Goal: Download file/media

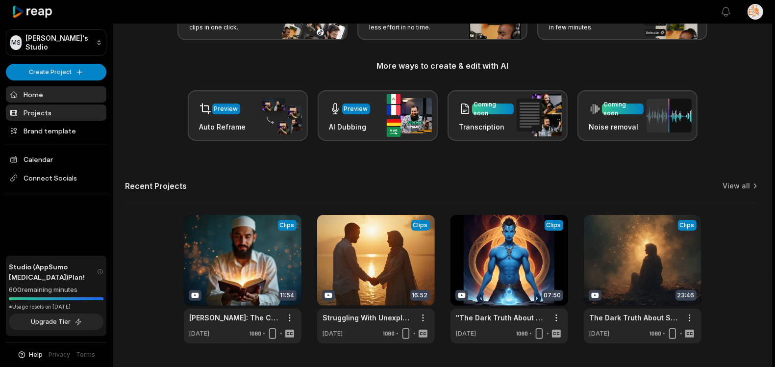
click at [70, 111] on link "Projects" at bounding box center [56, 112] width 101 height 16
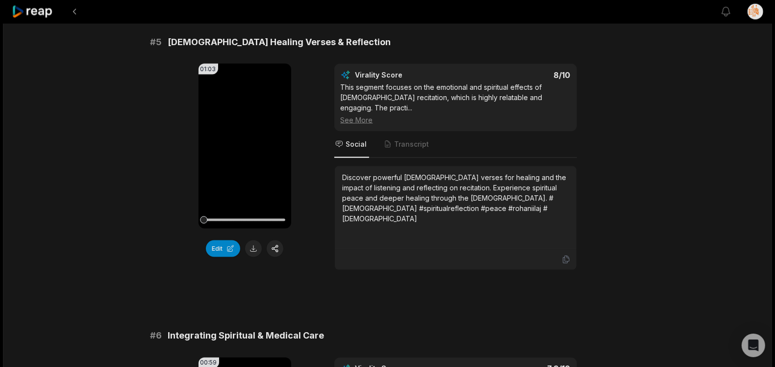
scroll to position [1251, 0]
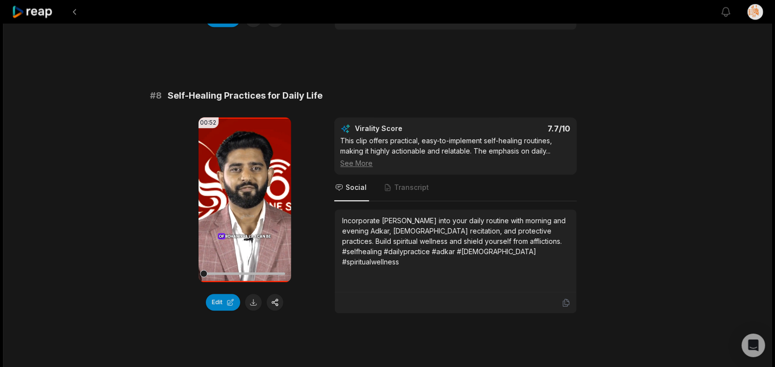
scroll to position [2059, 0]
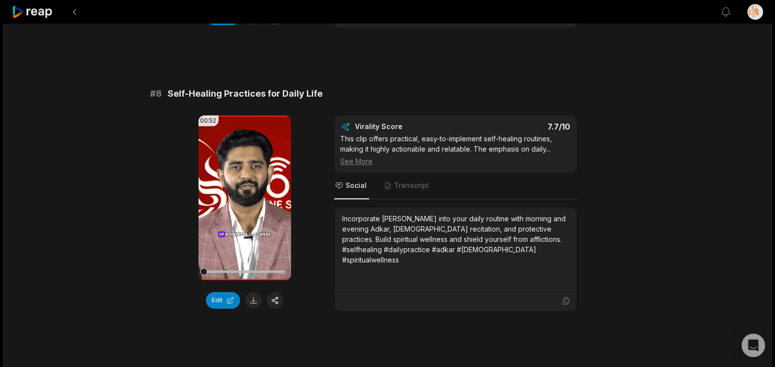
click at [557, 290] on div at bounding box center [456, 300] width 242 height 21
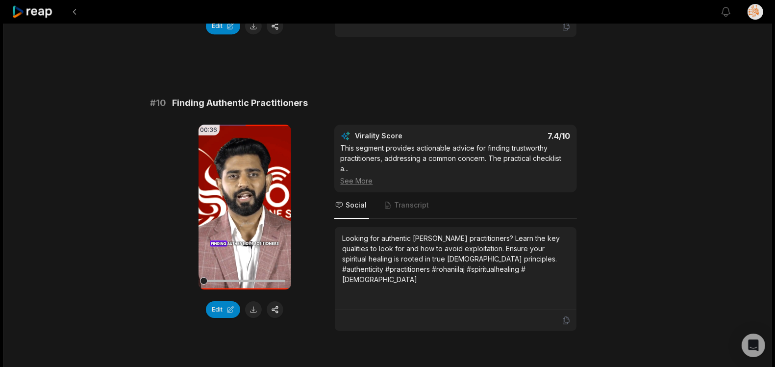
scroll to position [2617, 0]
click at [255, 301] on button at bounding box center [253, 309] width 17 height 17
click at [565, 316] on icon at bounding box center [566, 319] width 6 height 7
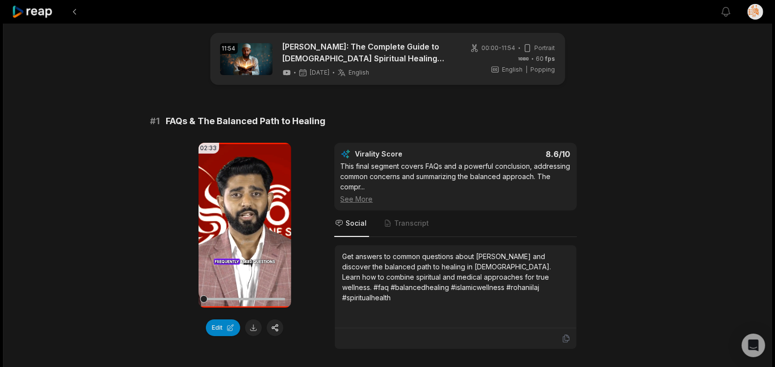
scroll to position [0, 0]
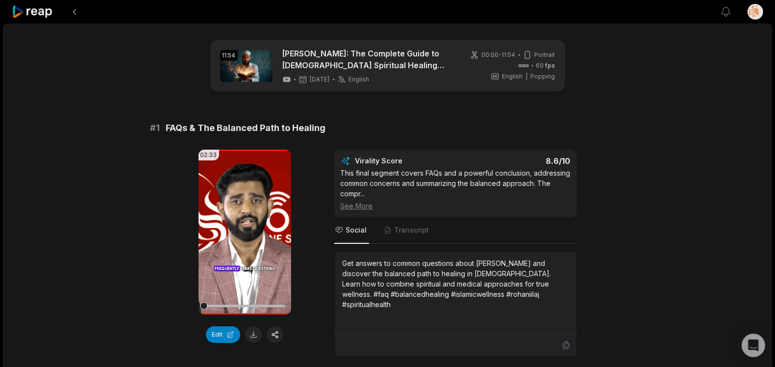
click at [34, 11] on icon at bounding box center [33, 11] width 42 height 13
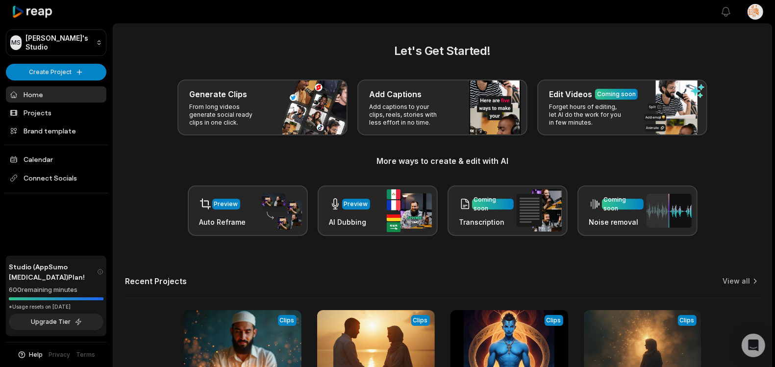
scroll to position [122, 0]
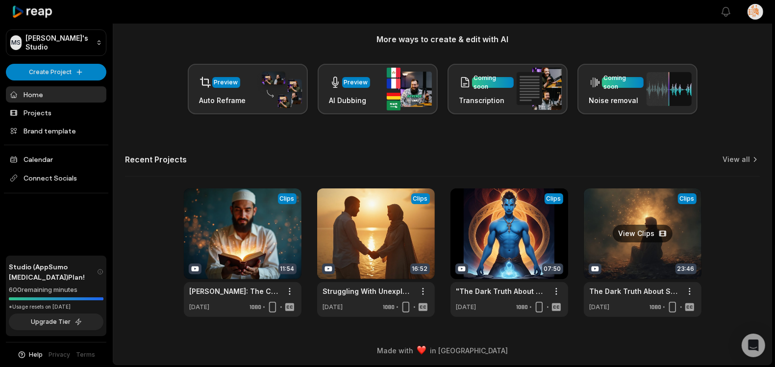
click at [638, 208] on link at bounding box center [643, 252] width 118 height 128
